Goal: Obtain resource: Obtain resource

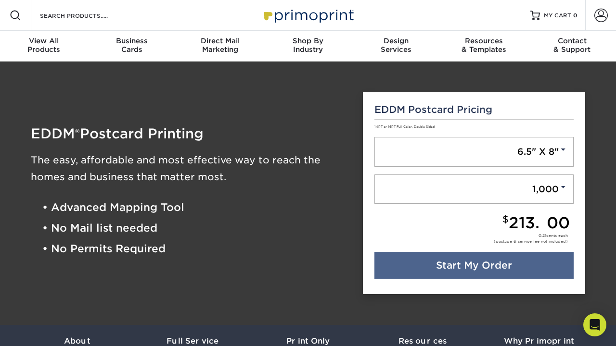
click at [489, 47] on div "Resources & Templates" at bounding box center [484, 45] width 88 height 17
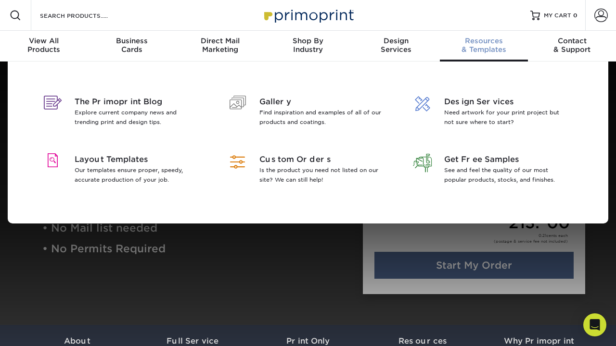
click at [118, 7] on div "Search Products" at bounding box center [81, 15] width 101 height 31
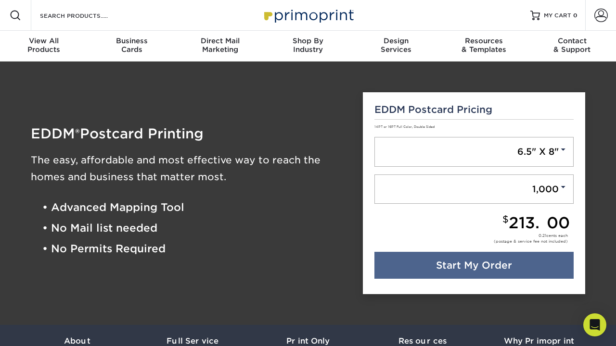
click at [487, 47] on div "Resources & Templates" at bounding box center [484, 45] width 88 height 17
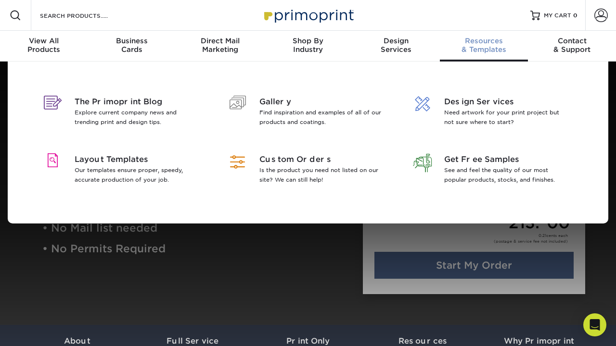
click at [129, 175] on p "Our templates ensure proper, speedy, accurate production of your job." at bounding box center [137, 174] width 125 height 19
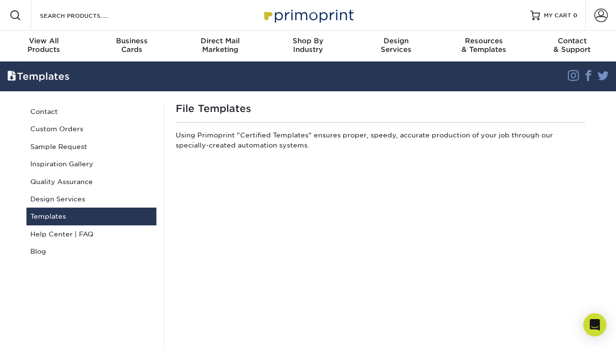
click at [220, 45] on div "Direct Mail Marketing" at bounding box center [220, 45] width 88 height 17
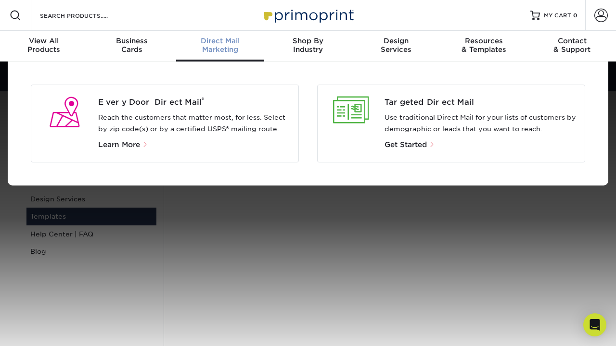
click at [86, 218] on div at bounding box center [308, 218] width 616 height 313
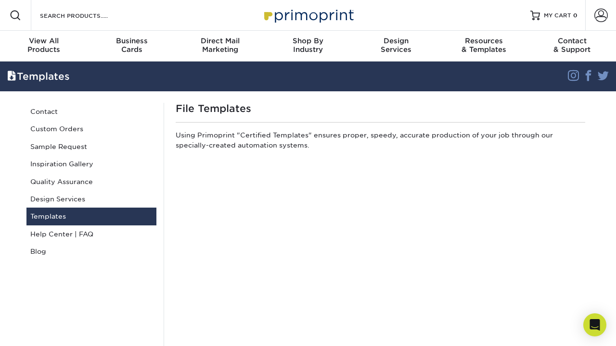
click at [220, 46] on div "Direct Mail Marketing" at bounding box center [220, 45] width 88 height 17
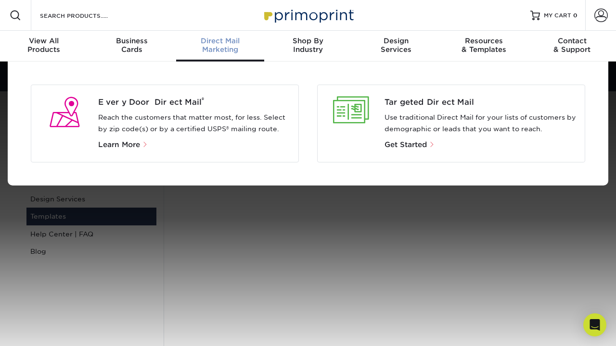
click at [487, 50] on div "Resources & Templates" at bounding box center [484, 45] width 88 height 17
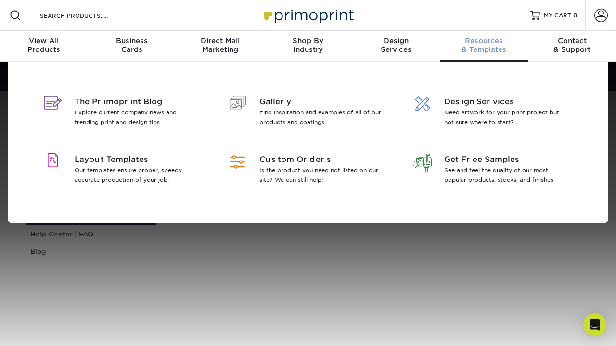
click at [113, 171] on p "Our templates ensure proper, speedy, accurate production of your job." at bounding box center [137, 174] width 125 height 19
